Goal: Task Accomplishment & Management: Use online tool/utility

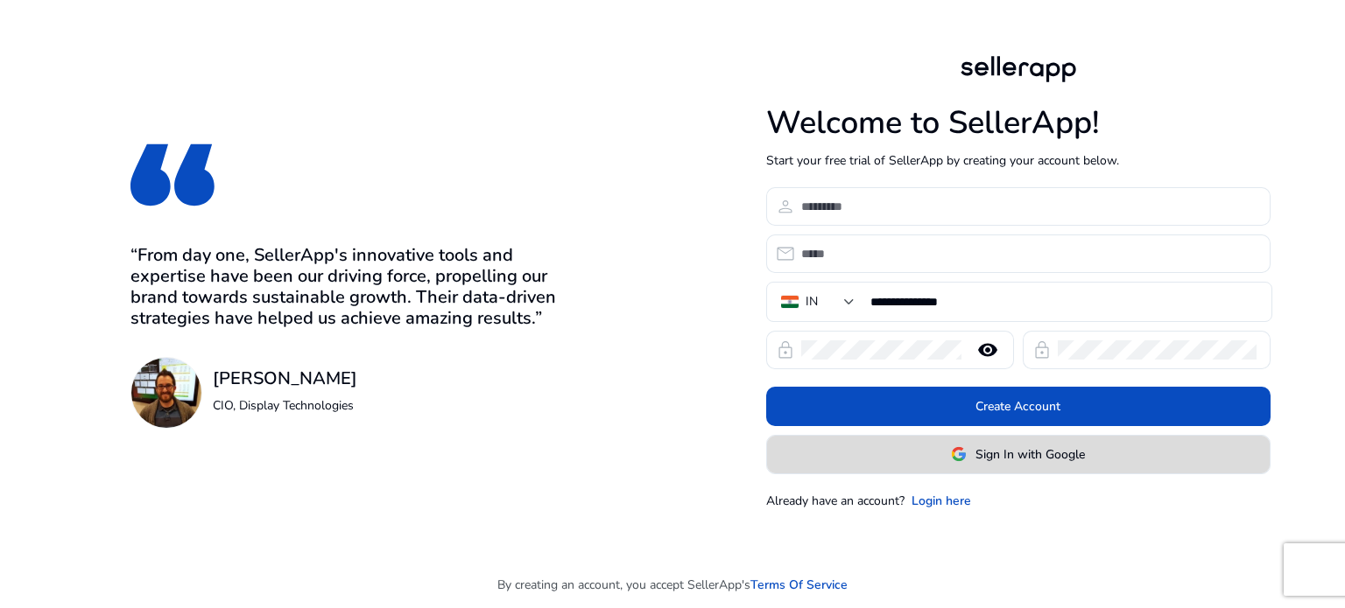
click at [961, 447] on img at bounding box center [959, 454] width 16 height 16
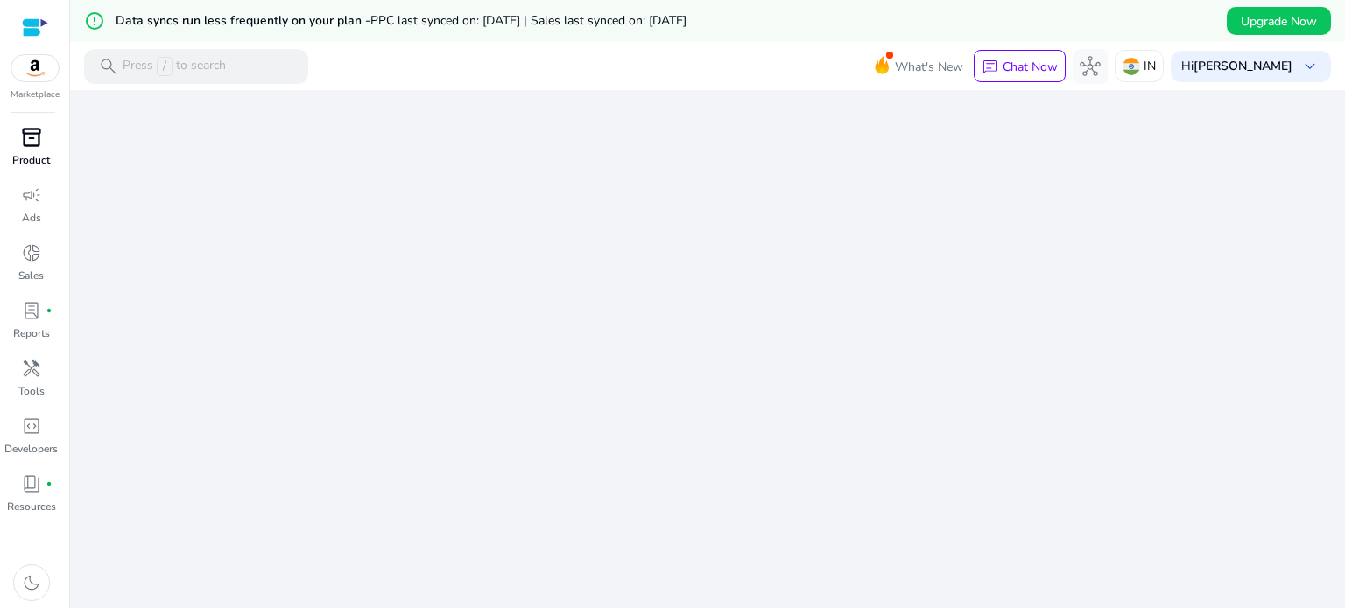
click at [25, 132] on span "inventory_2" at bounding box center [31, 137] width 21 height 21
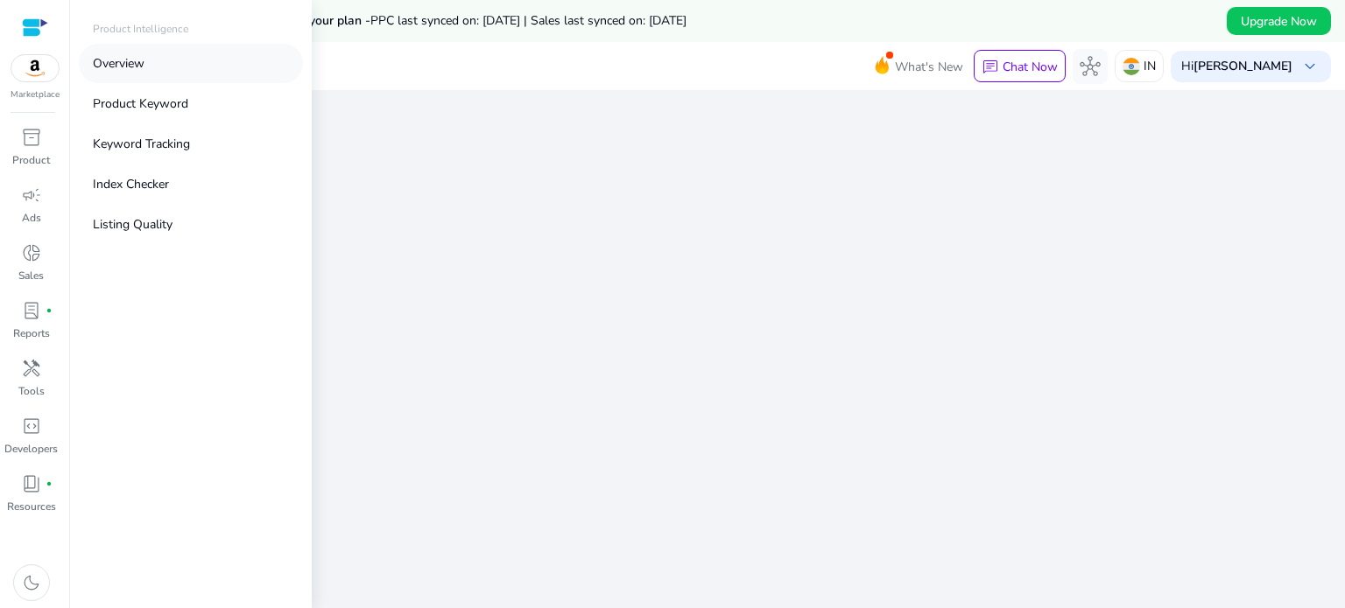
click at [182, 55] on link "Overview" at bounding box center [191, 63] width 224 height 39
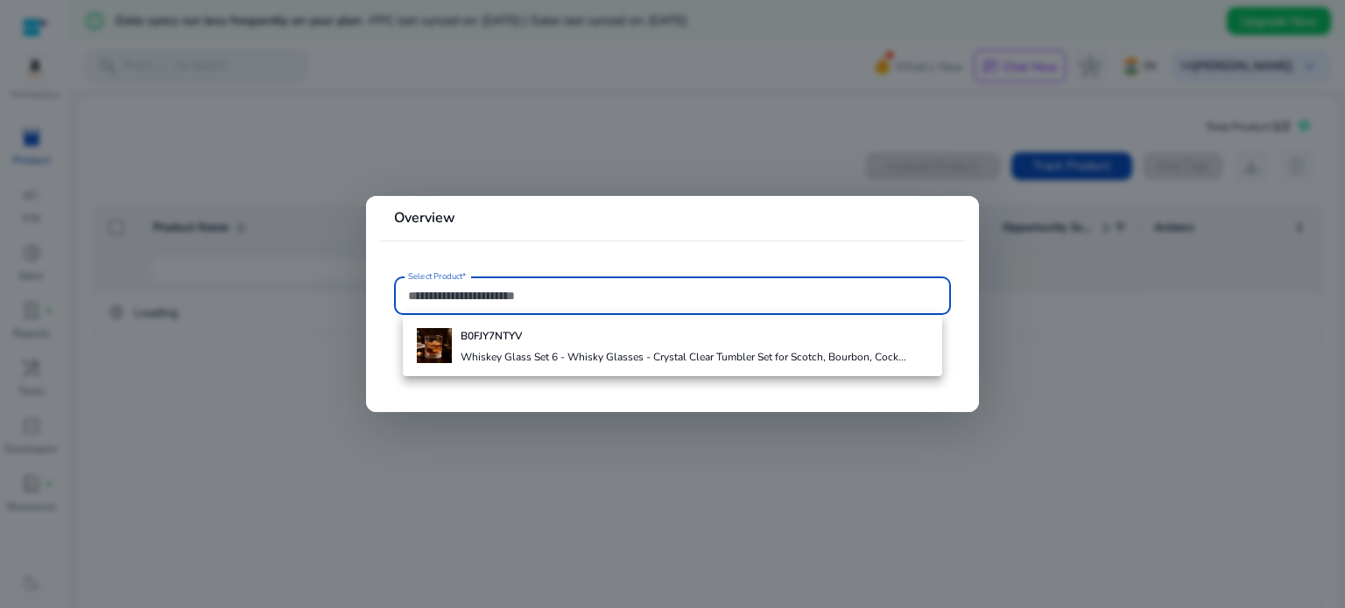
click at [300, 401] on div at bounding box center [672, 304] width 1345 height 608
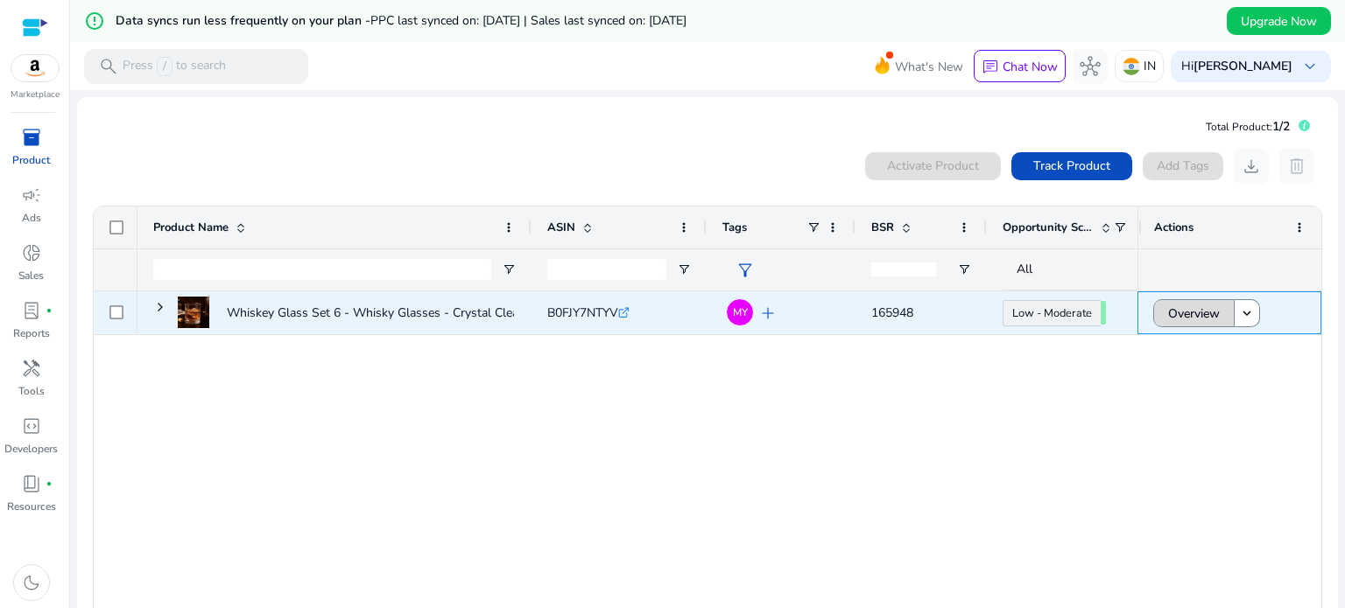
click at [1177, 314] on span "Overview" at bounding box center [1194, 314] width 52 height 36
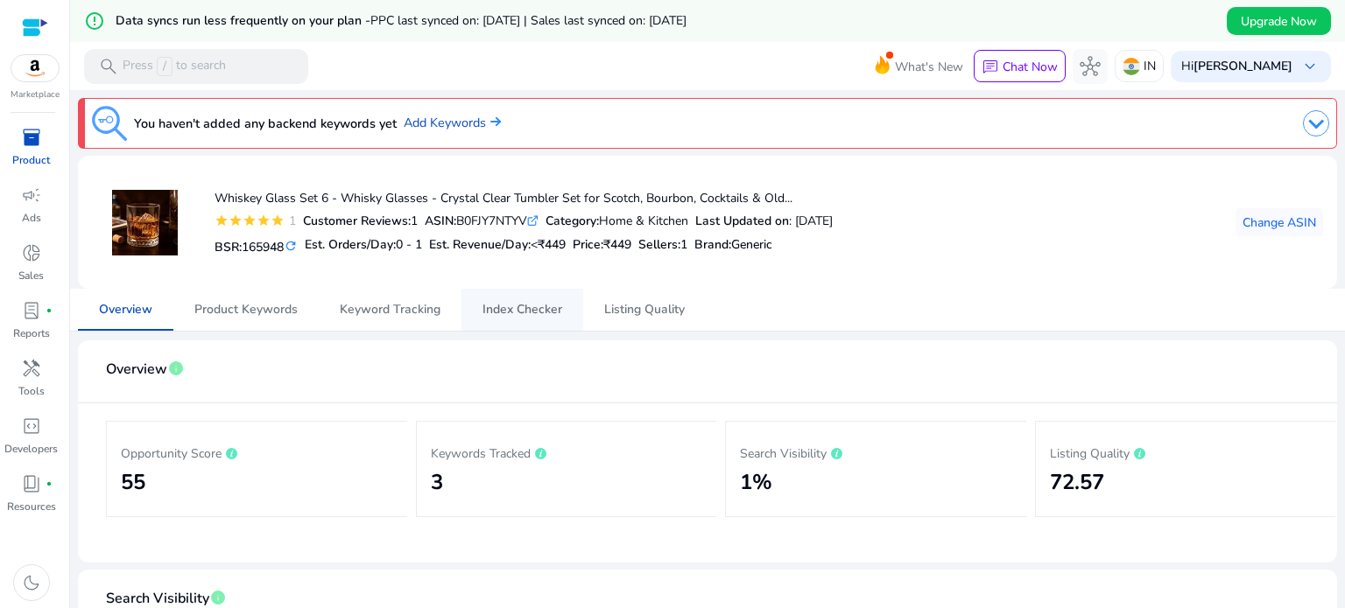
click at [516, 299] on span "Index Checker" at bounding box center [522, 310] width 80 height 42
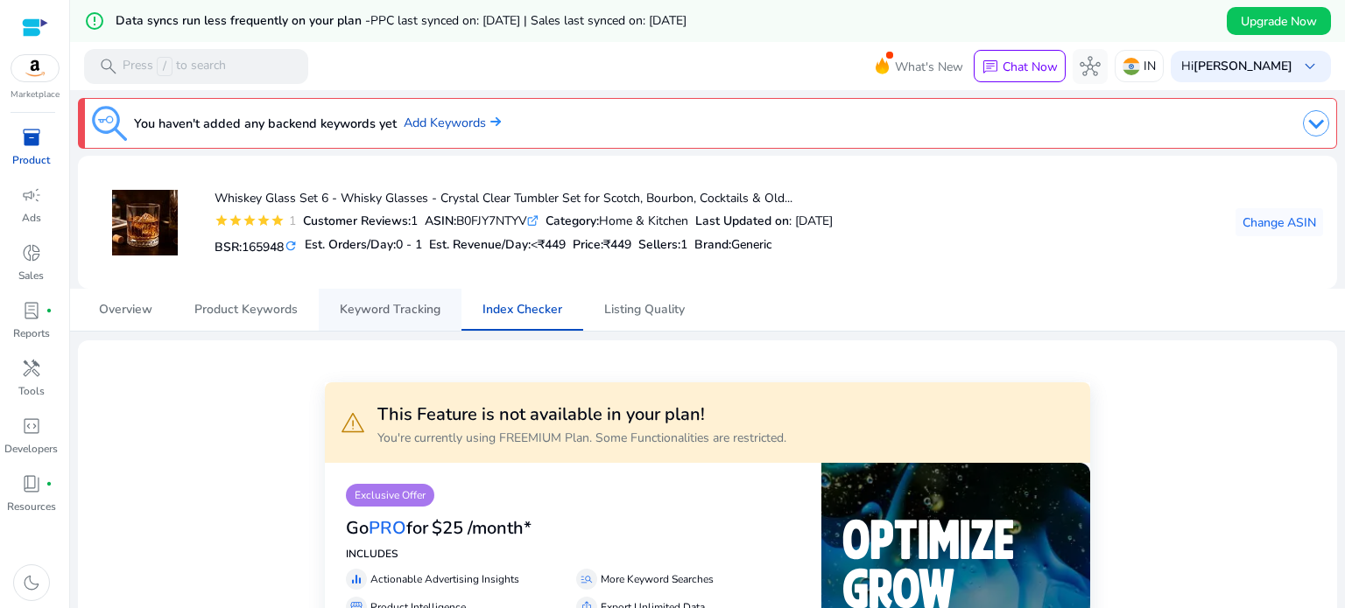
click at [401, 298] on span "Keyword Tracking" at bounding box center [390, 310] width 101 height 42
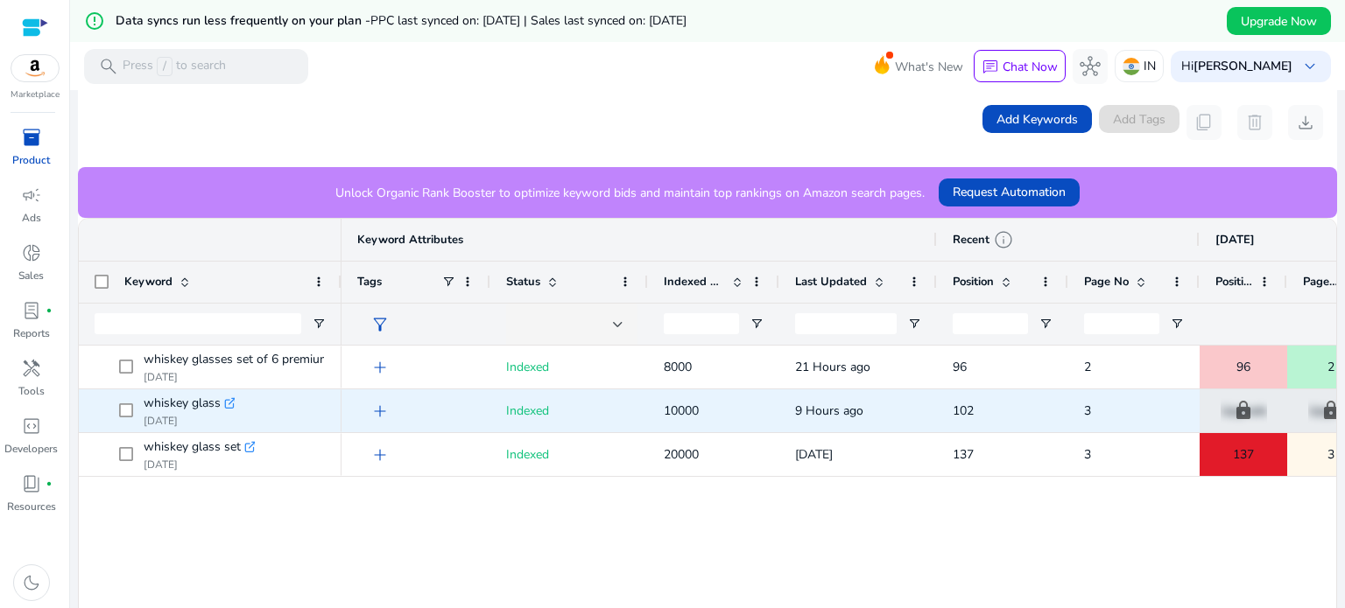
scroll to position [0, 145]
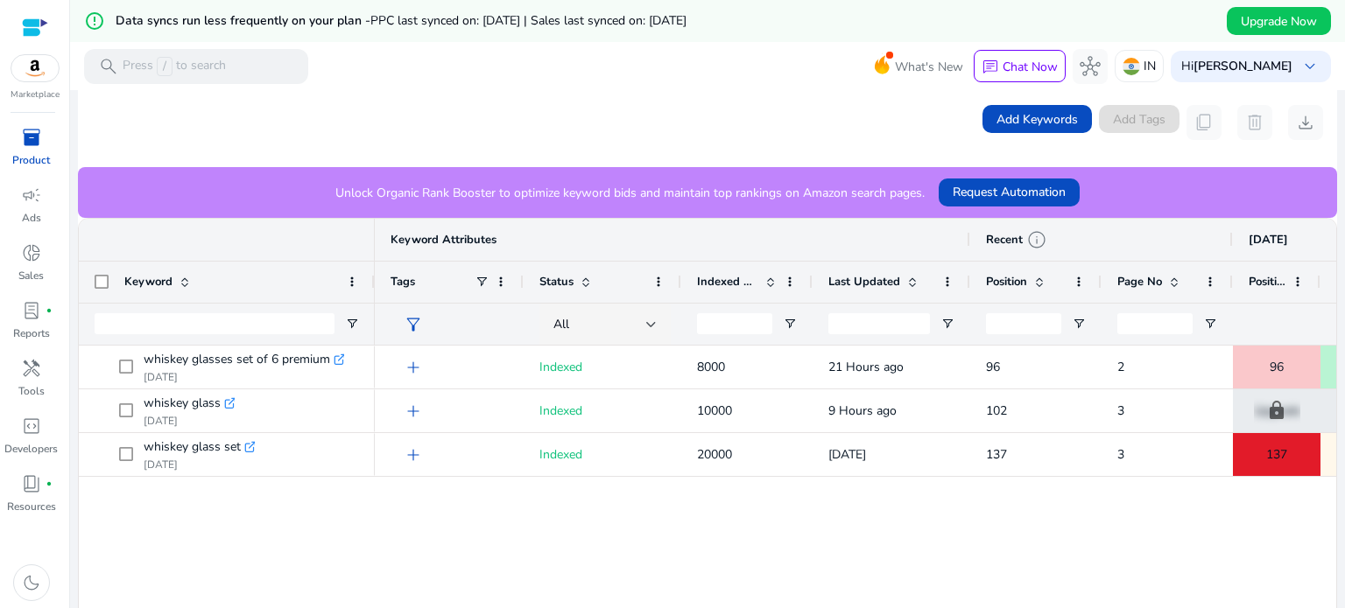
drag, startPoint x: 338, startPoint y: 276, endPoint x: 388, endPoint y: 279, distance: 50.0
click at [377, 279] on div at bounding box center [373, 282] width 7 height 41
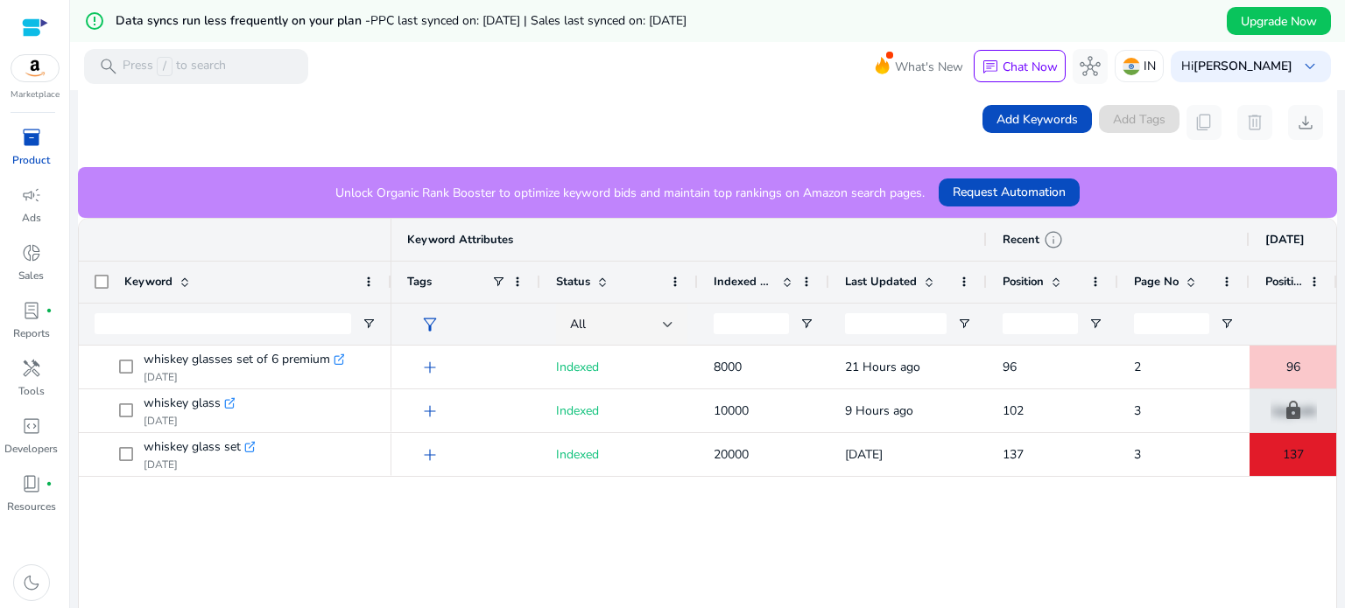
click at [246, 555] on div "whiskey glasses set of 6 premium .st0{fill:#2c8af8} Aug 01, 2025 whiskey glass …" at bounding box center [707, 491] width 1257 height 291
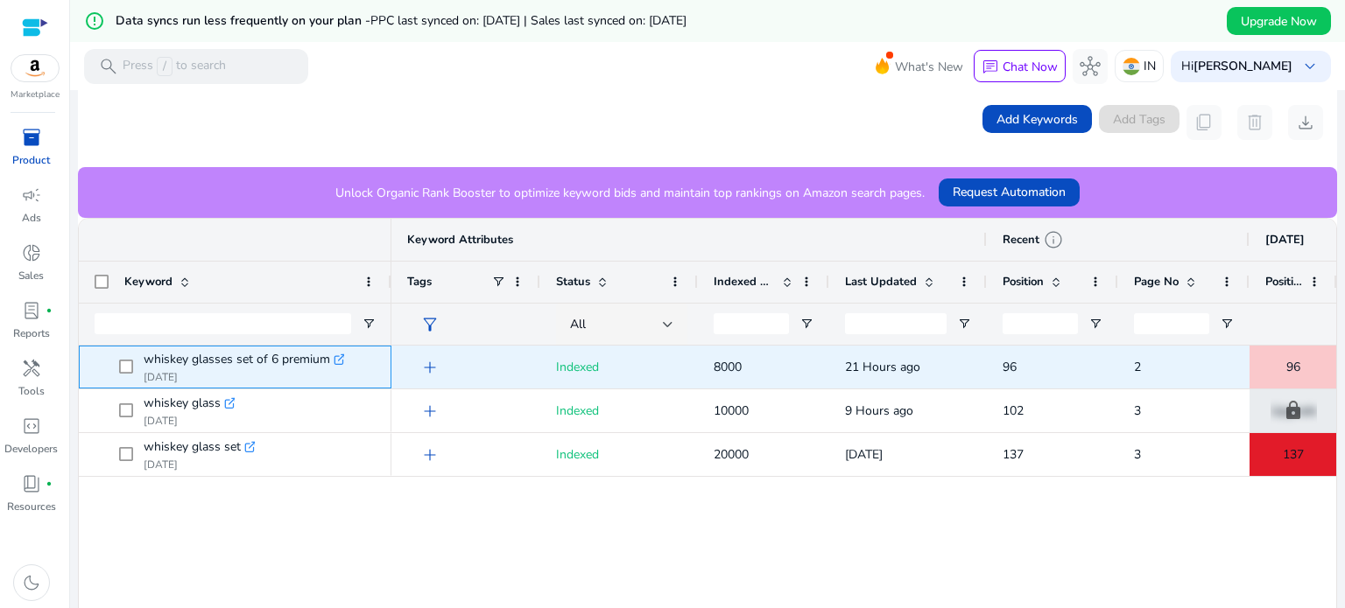
click at [341, 360] on icon at bounding box center [338, 359] width 9 height 9
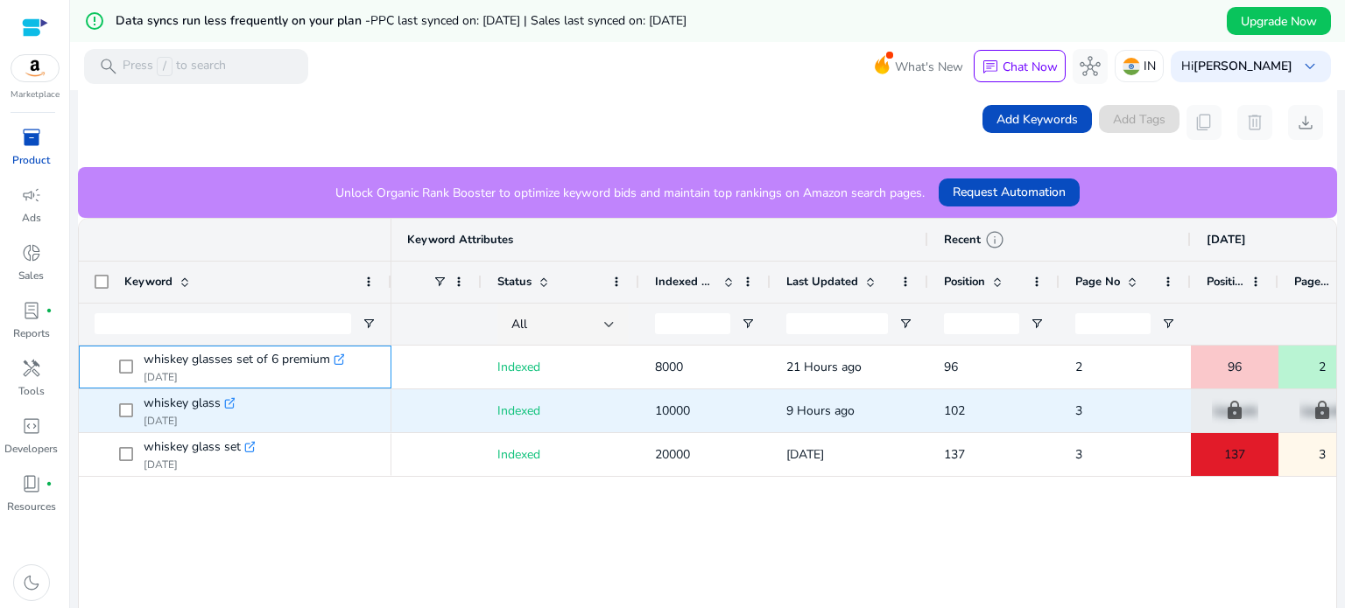
scroll to position [0, 59]
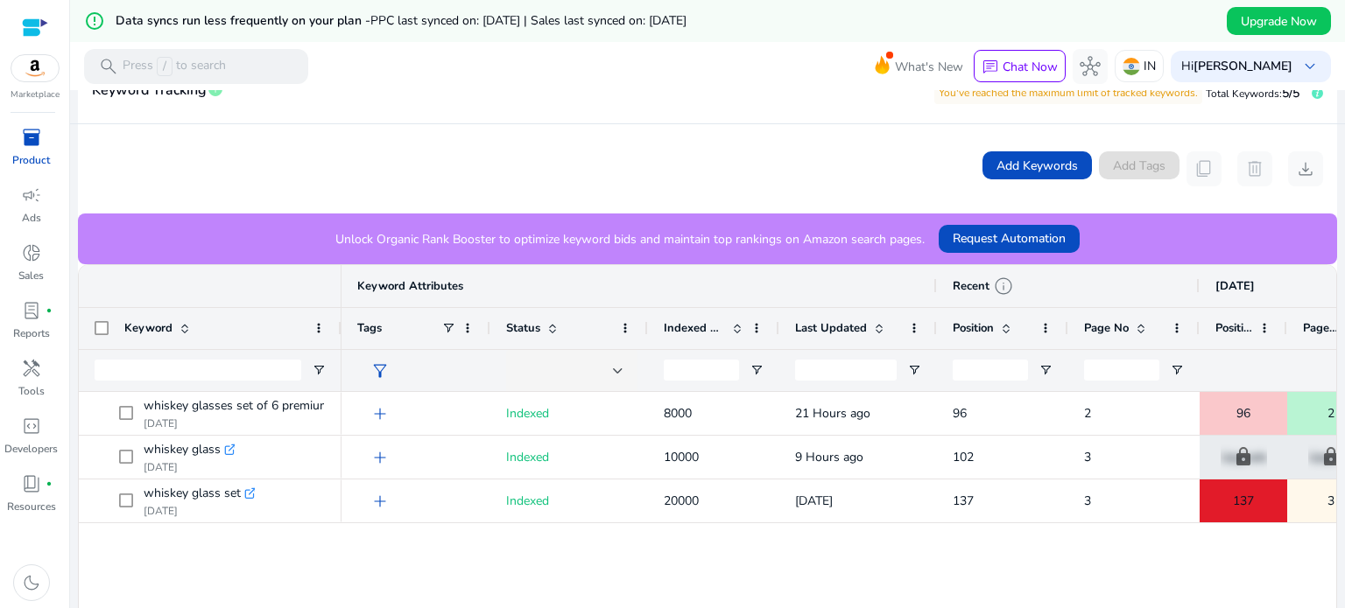
scroll to position [324, 0]
